Goal: Information Seeking & Learning: Learn about a topic

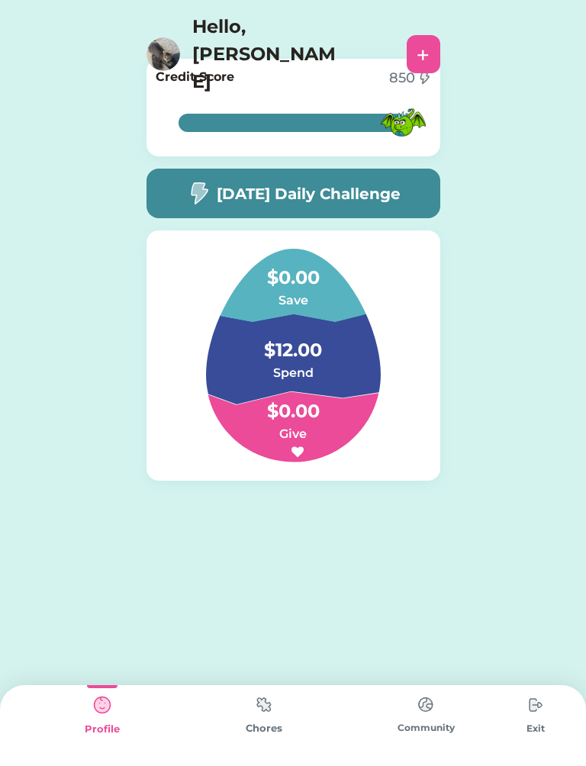
click at [219, 171] on div "[DATE] Daily Challenge" at bounding box center [293, 194] width 294 height 50
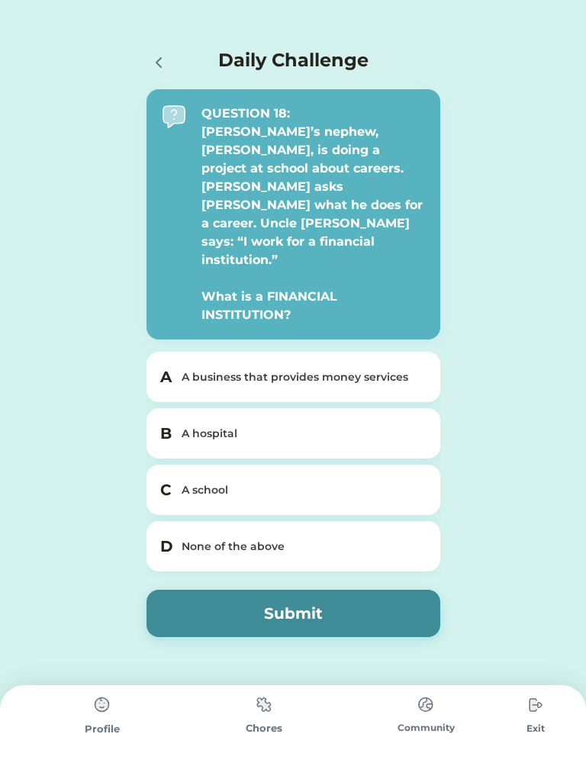
click at [363, 369] on div "A business that provides money services" at bounding box center [303, 377] width 242 height 16
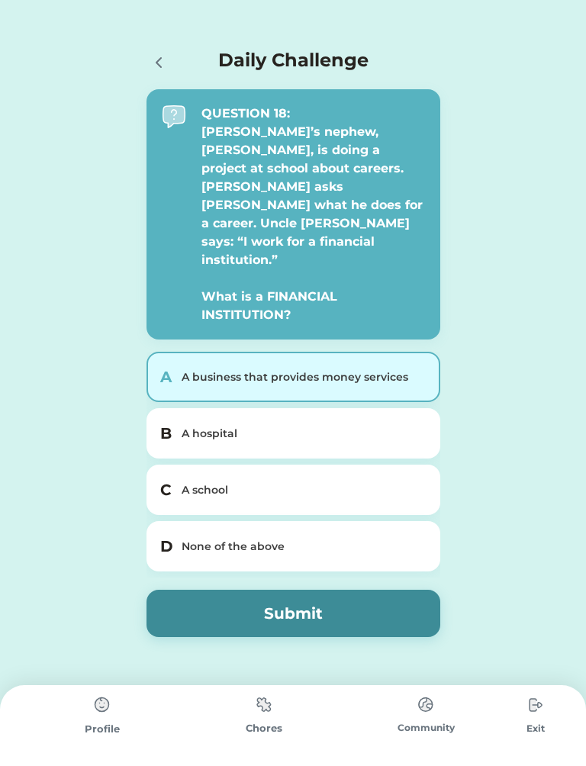
click at [370, 590] on button "Submit" at bounding box center [293, 613] width 294 height 47
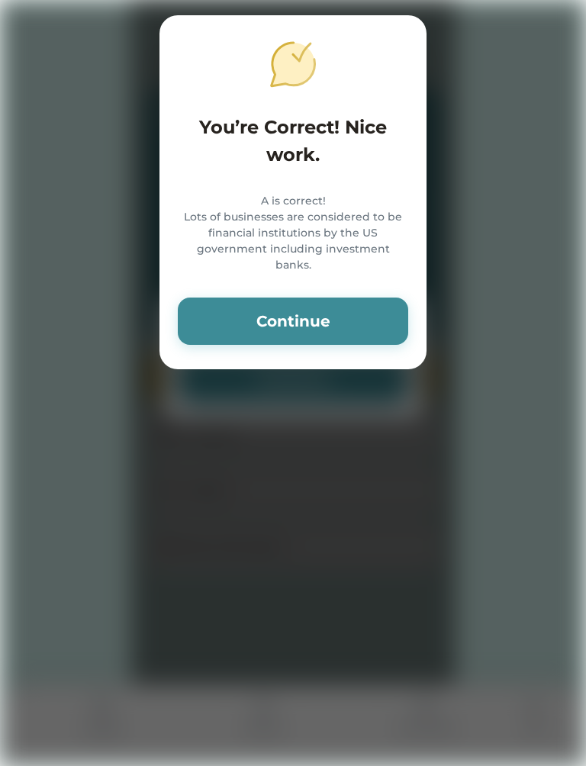
click at [311, 314] on button "Continue" at bounding box center [293, 321] width 230 height 47
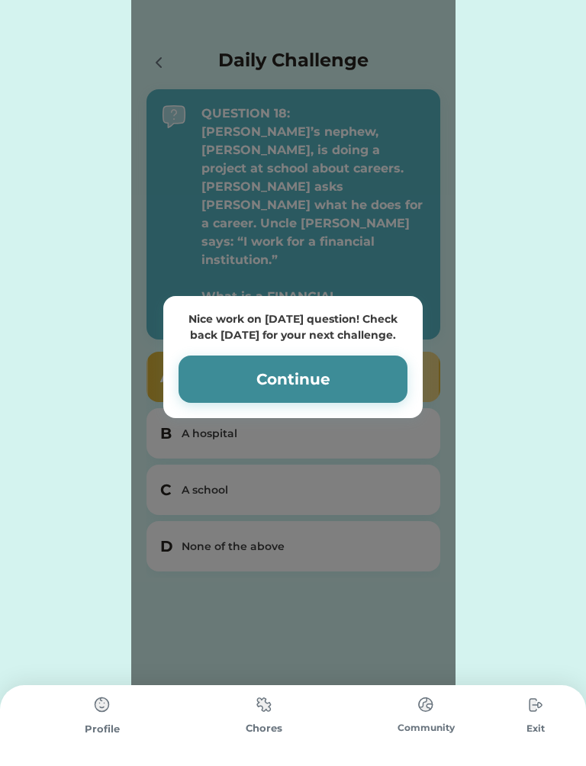
click at [193, 313] on div "Nice work on [DATE] question! Check back [DATE] for your next challenge." at bounding box center [293, 327] width 229 height 32
click at [200, 311] on div "Nice work on [DATE] question! Check back [DATE] for your next challenge." at bounding box center [293, 327] width 229 height 32
click at [218, 318] on div "Nice work on [DATE] question! Check back [DATE] for your next challenge. Contin…" at bounding box center [292, 357] width 259 height 122
click at [252, 355] on button "Continue" at bounding box center [293, 378] width 229 height 47
